Goal: Task Accomplishment & Management: Use online tool/utility

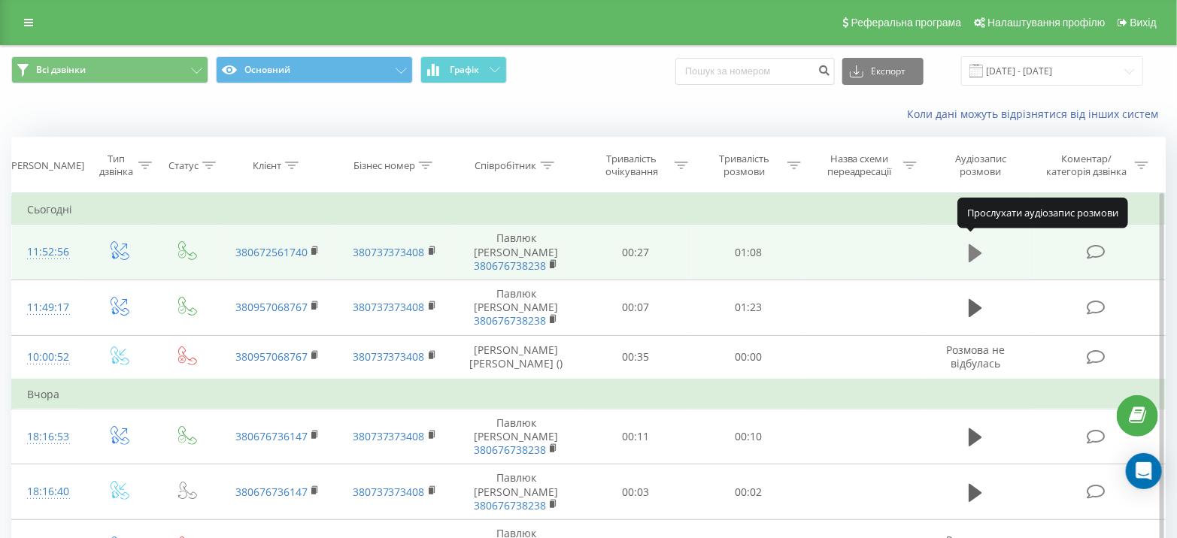
click at [974, 244] on icon at bounding box center [975, 253] width 14 height 18
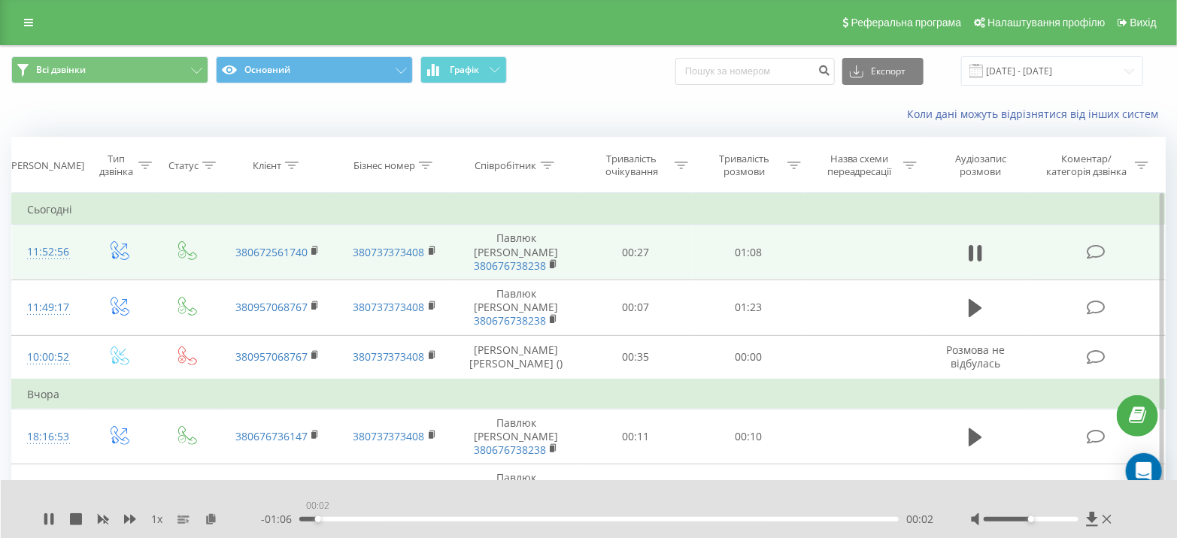
click at [317, 521] on div "00:02" at bounding box center [598, 519] width 599 height 5
click at [347, 518] on div "00:05" at bounding box center [598, 519] width 599 height 5
click at [1007, 518] on div at bounding box center [1030, 519] width 95 height 5
click at [992, 519] on div at bounding box center [1030, 519] width 95 height 5
click at [990, 518] on div "Accessibility label" at bounding box center [993, 519] width 6 height 6
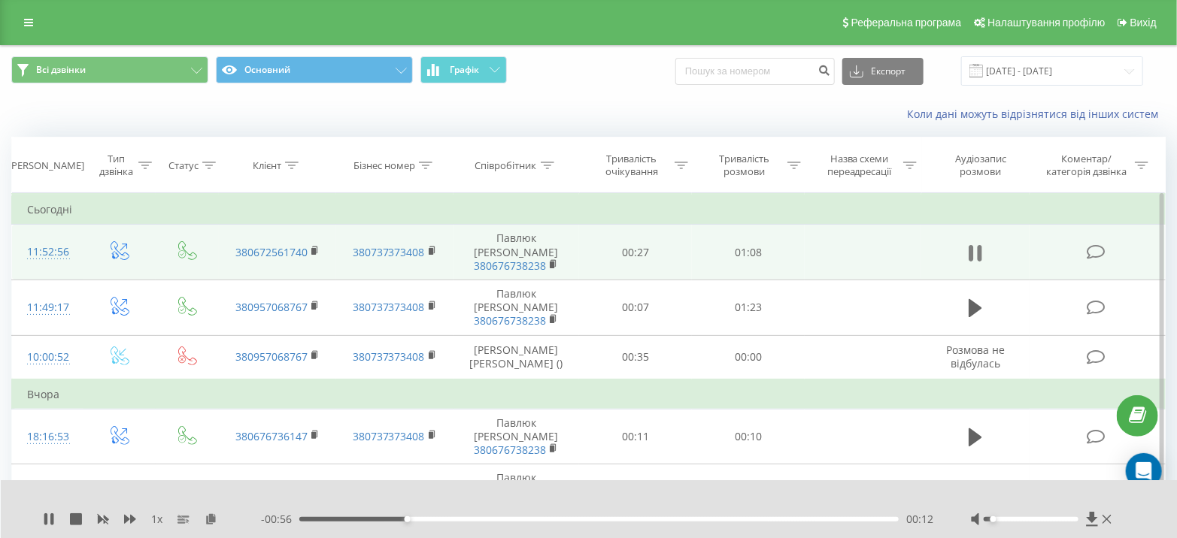
click at [982, 244] on button at bounding box center [975, 253] width 23 height 23
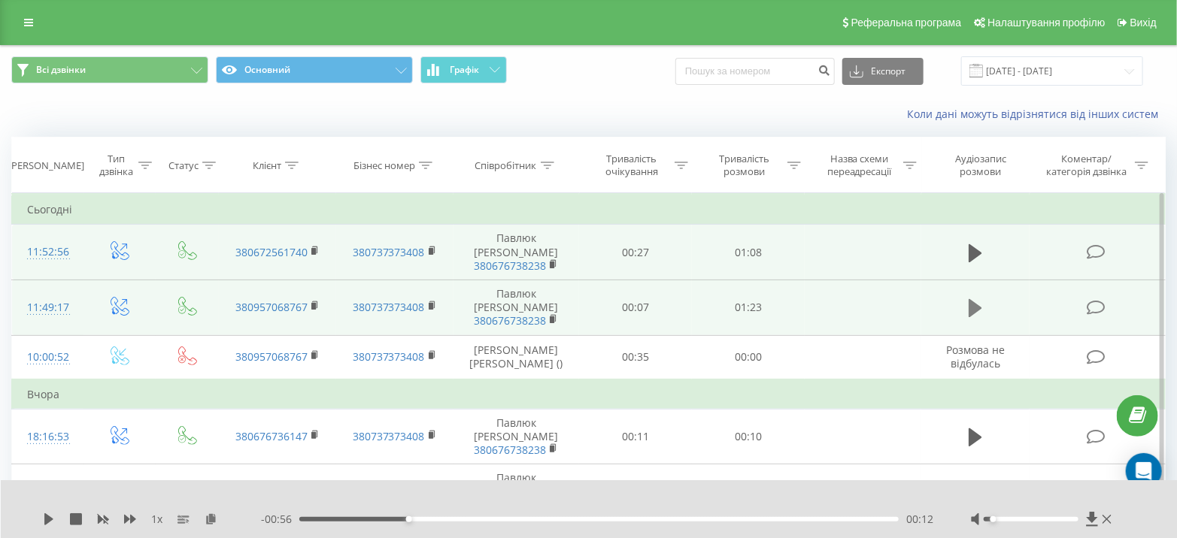
click at [975, 298] on icon at bounding box center [975, 308] width 14 height 21
click at [335, 519] on div "00:01" at bounding box center [598, 519] width 599 height 5
drag, startPoint x: 363, startPoint y: 519, endPoint x: 374, endPoint y: 519, distance: 10.6
click at [364, 519] on div "00:05" at bounding box center [598, 519] width 599 height 5
click at [398, 519] on div "00:13" at bounding box center [598, 519] width 599 height 5
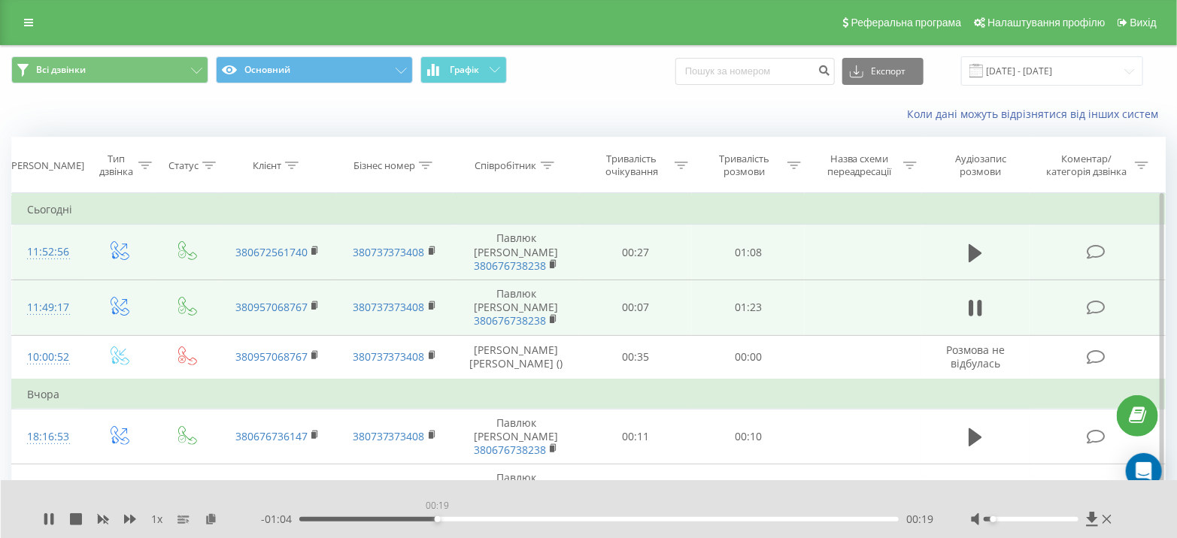
click at [437, 519] on div "00:19" at bounding box center [598, 519] width 599 height 5
click at [471, 518] on div "00:24" at bounding box center [598, 519] width 599 height 5
click at [493, 519] on div "00:27" at bounding box center [598, 519] width 599 height 5
click at [579, 518] on div "00:35" at bounding box center [598, 519] width 599 height 5
click at [613, 518] on div "00:40" at bounding box center [598, 519] width 599 height 5
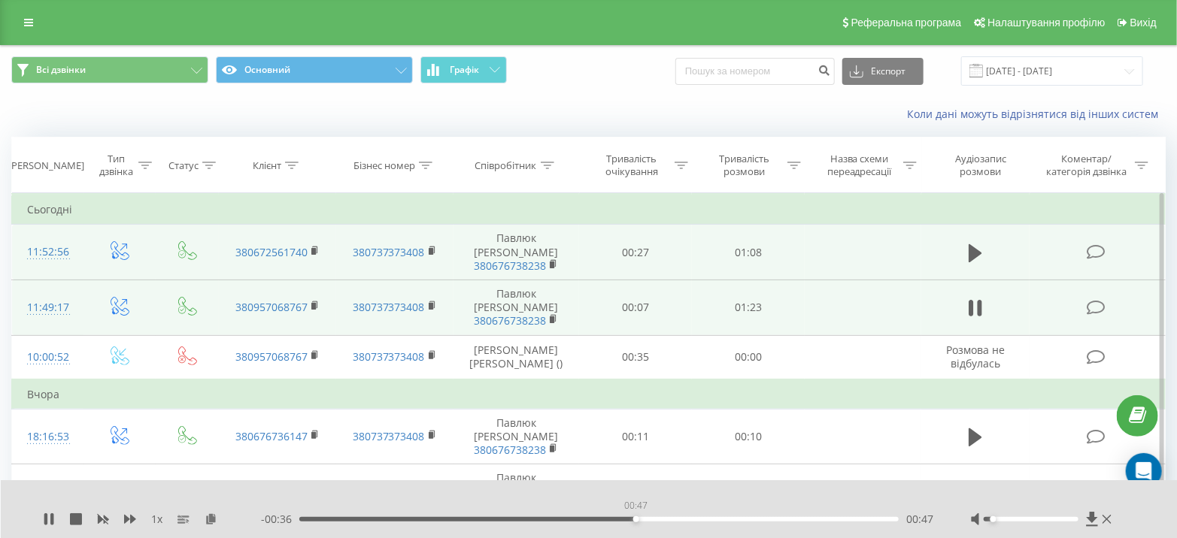
drag, startPoint x: 635, startPoint y: 519, endPoint x: 651, endPoint y: 517, distance: 16.7
click at [637, 519] on div "00:47" at bounding box center [598, 519] width 599 height 5
click at [49, 518] on icon at bounding box center [49, 519] width 12 height 12
